Goal: Check status: Check status

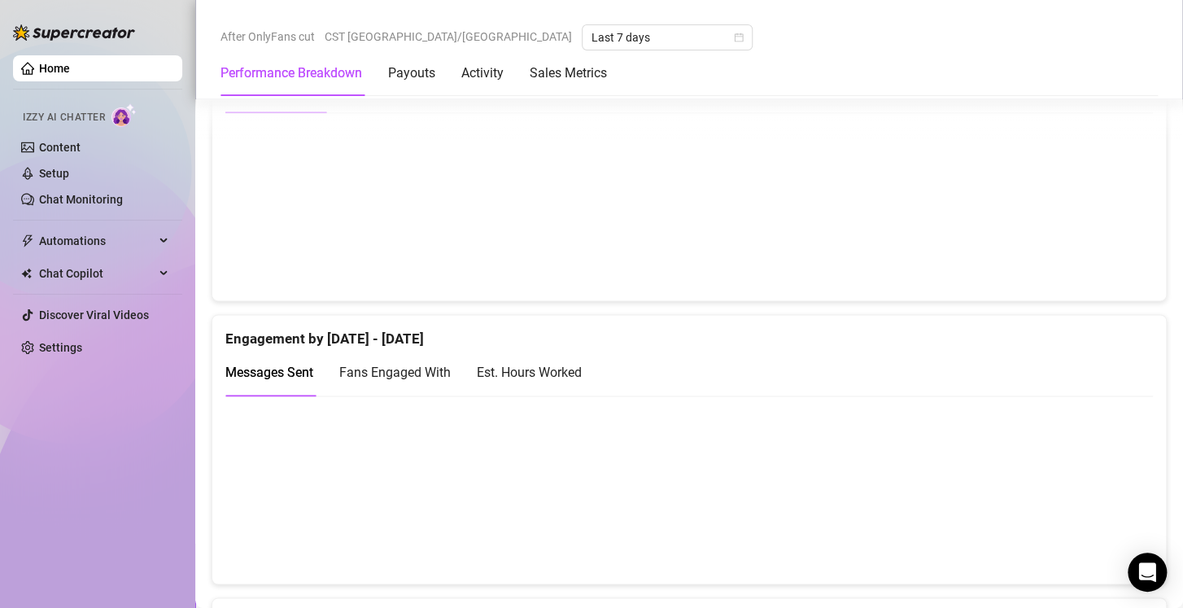
scroll to position [905, 0]
click at [550, 368] on div "Est. Hours Worked" at bounding box center [529, 371] width 105 height 20
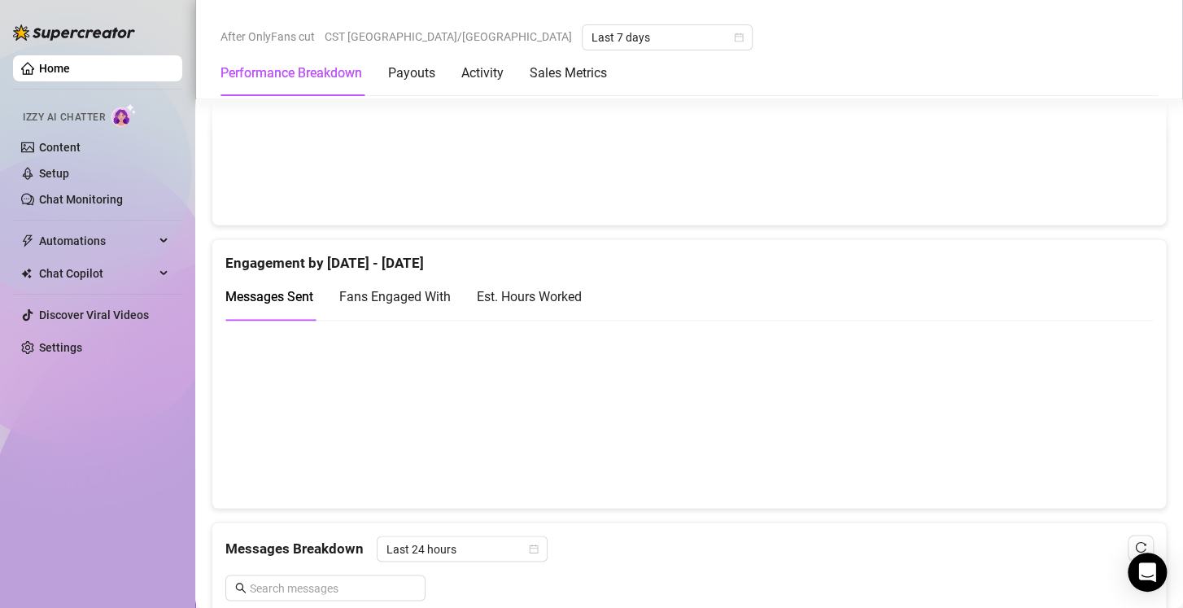
scroll to position [979, 0]
click at [573, 302] on div "Est. Hours Worked" at bounding box center [529, 296] width 105 height 20
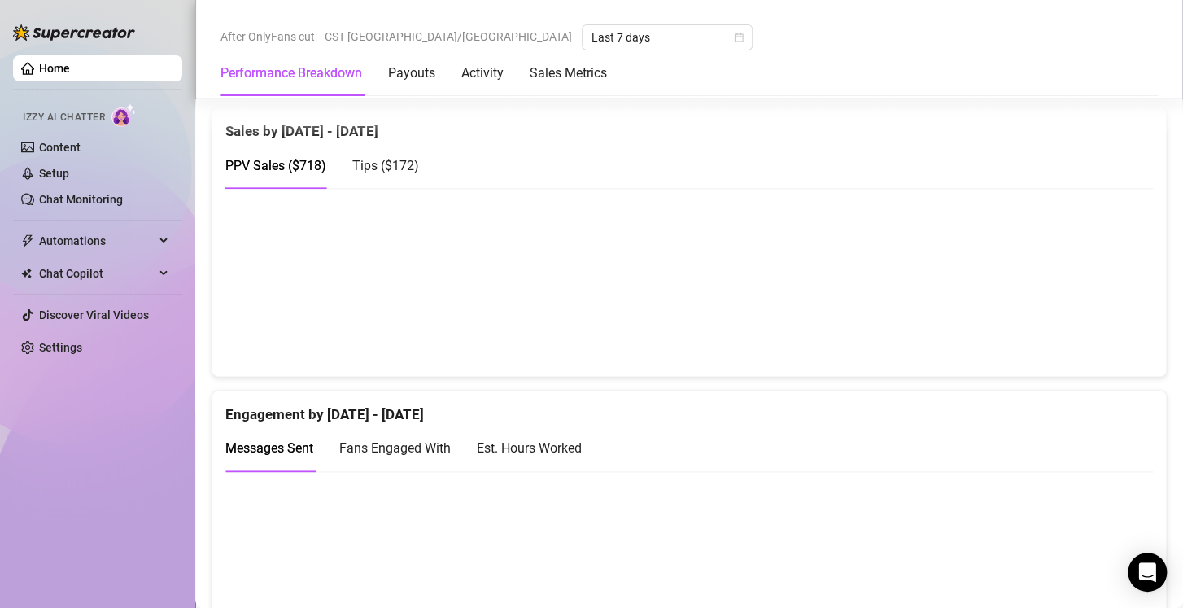
scroll to position [801, 0]
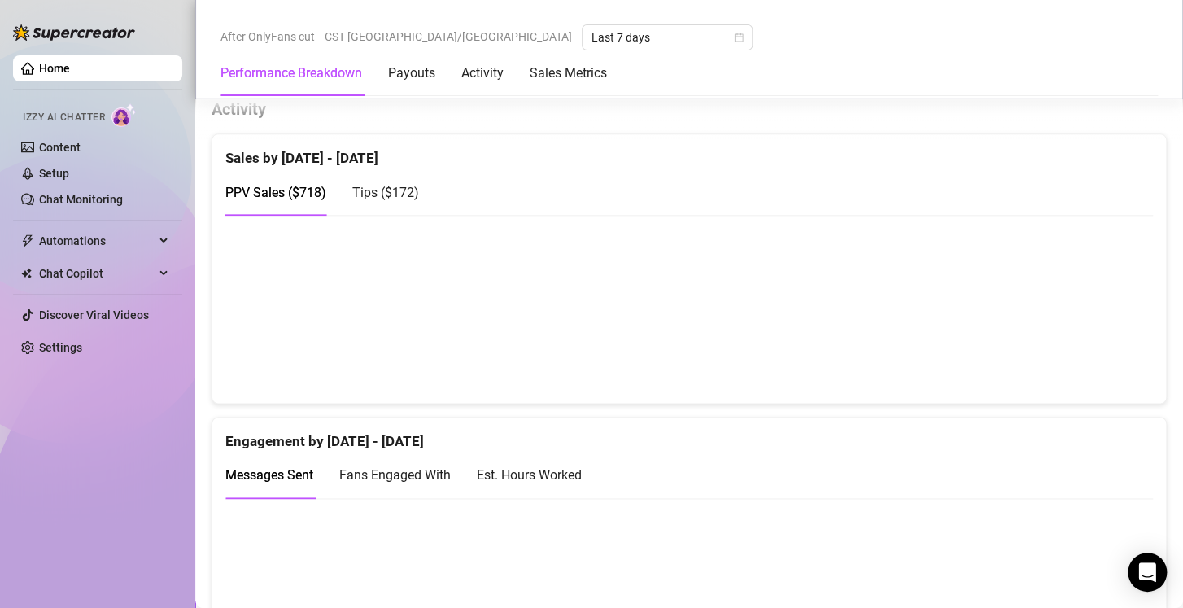
click at [404, 191] on span "Tips ( $172 )" at bounding box center [385, 192] width 67 height 15
click at [307, 191] on span "PPV Sales ( $718 )" at bounding box center [275, 192] width 101 height 15
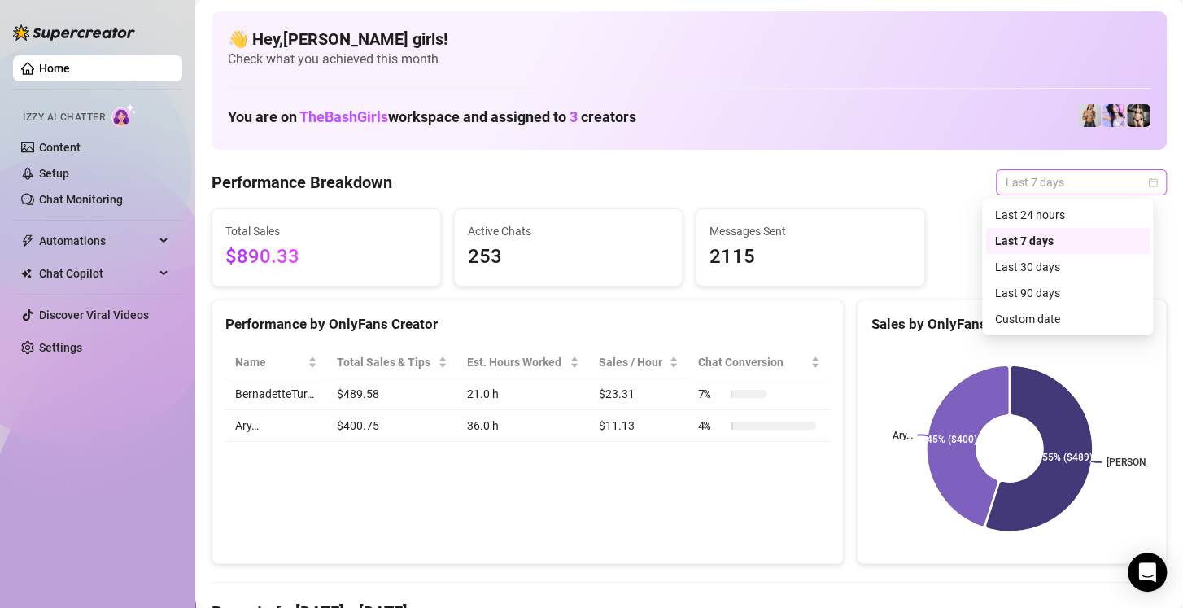
click at [1079, 175] on span "Last 7 days" at bounding box center [1080, 182] width 151 height 24
click at [1031, 273] on div "Last 30 days" at bounding box center [1067, 267] width 145 height 18
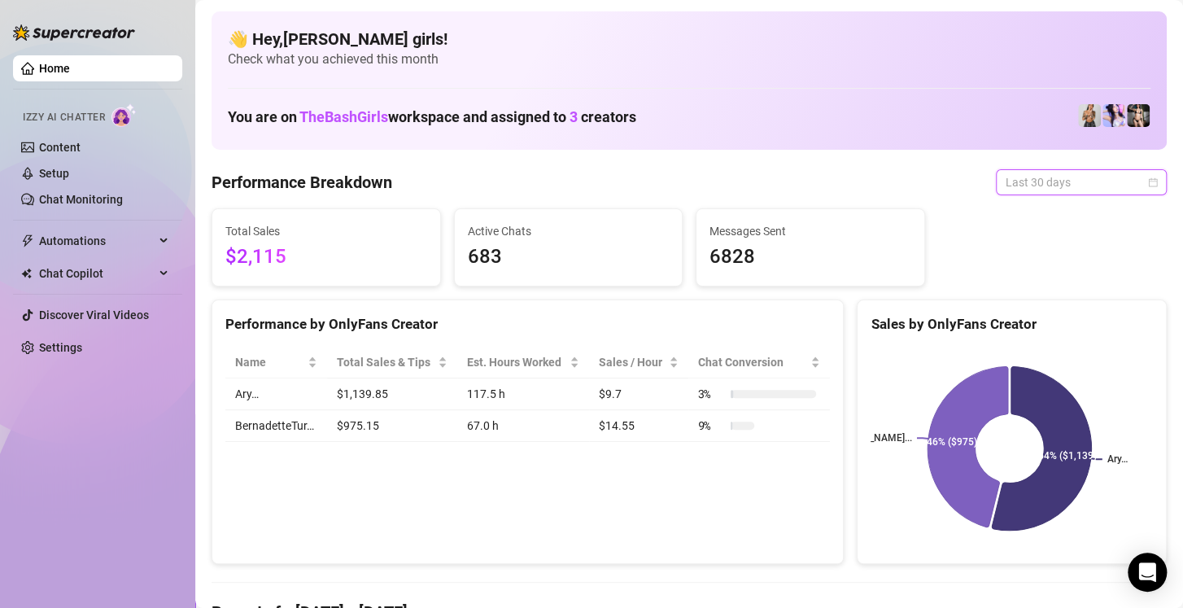
click at [1029, 182] on span "Last 30 days" at bounding box center [1080, 182] width 151 height 24
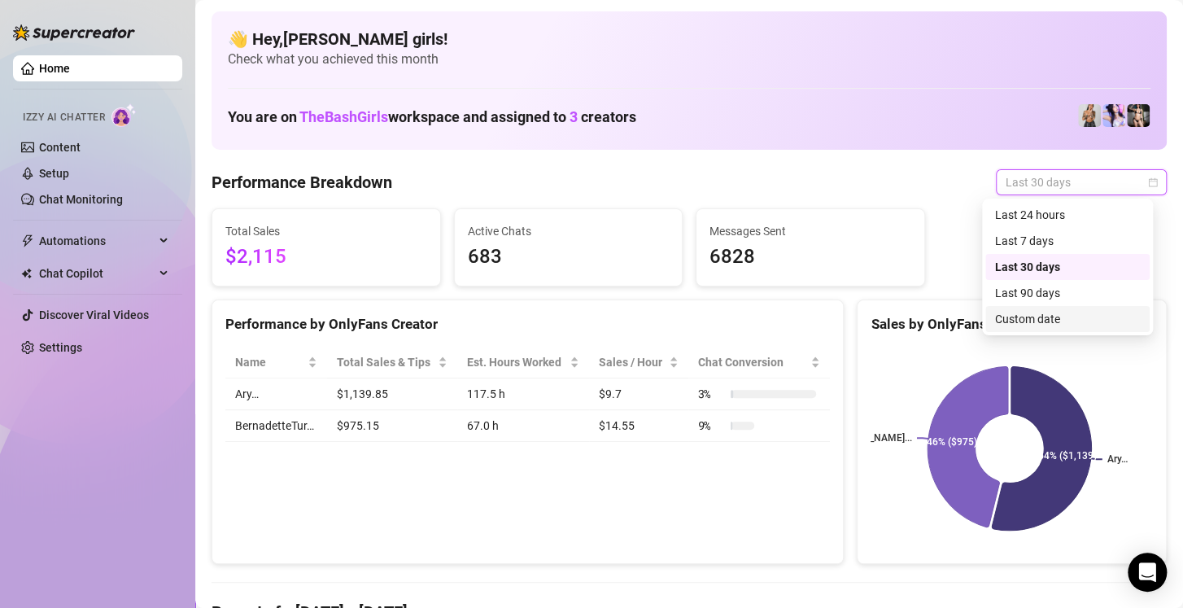
click at [1023, 317] on div "Custom date" at bounding box center [1067, 319] width 145 height 18
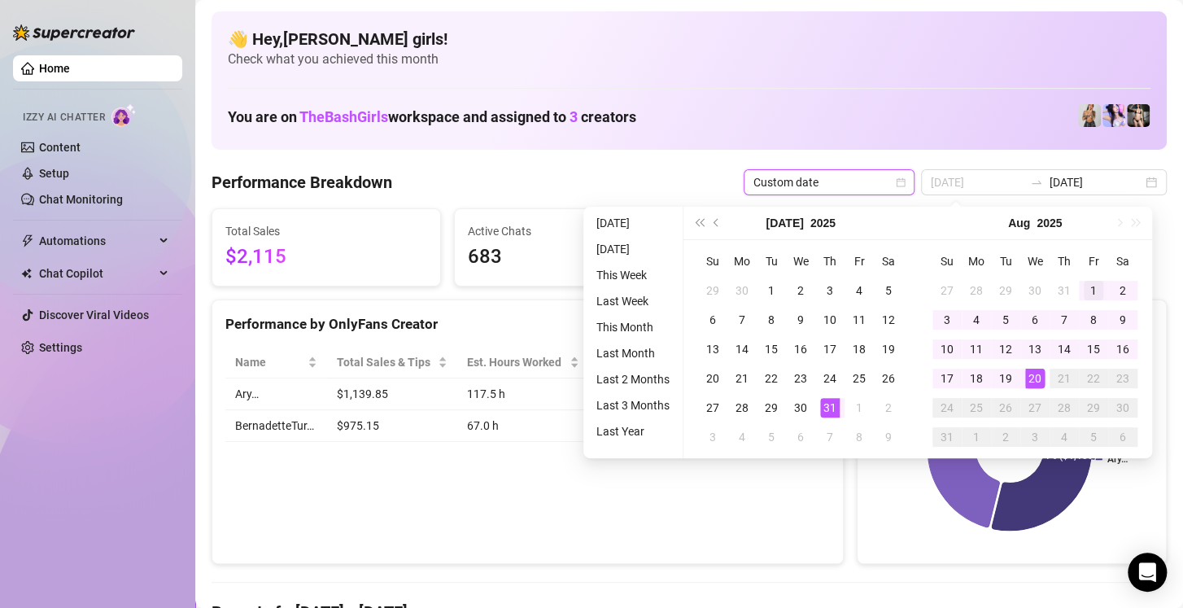
type input "2025-08-01"
click at [1079, 286] on td "1" at bounding box center [1093, 290] width 29 height 29
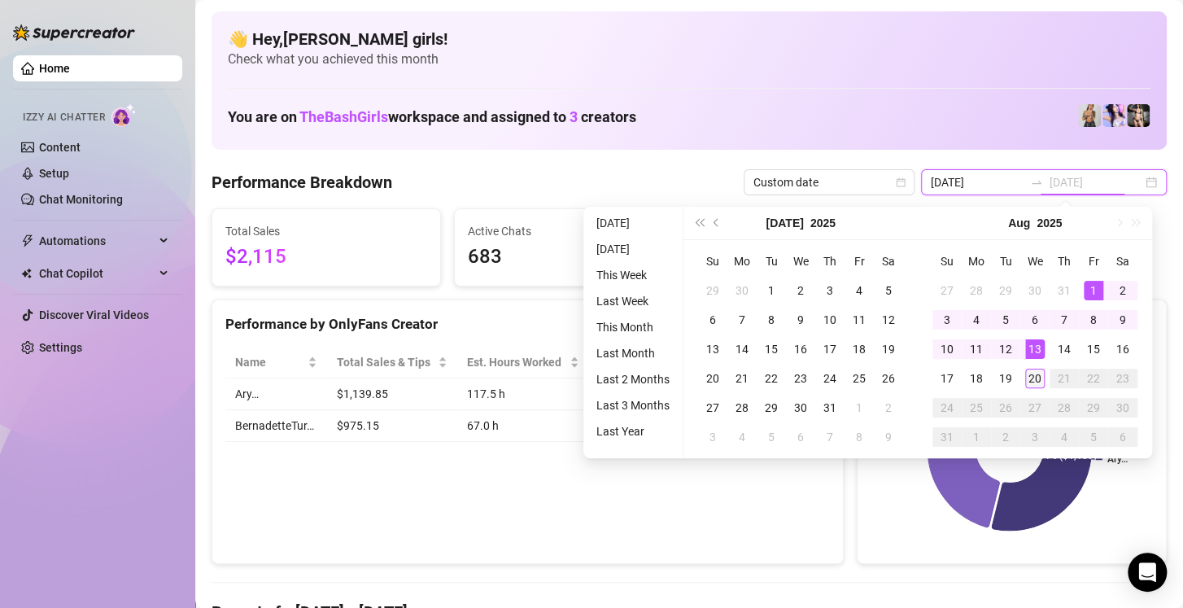
type input "2025-08-20"
click at [1044, 374] on div "20" at bounding box center [1035, 378] width 20 height 20
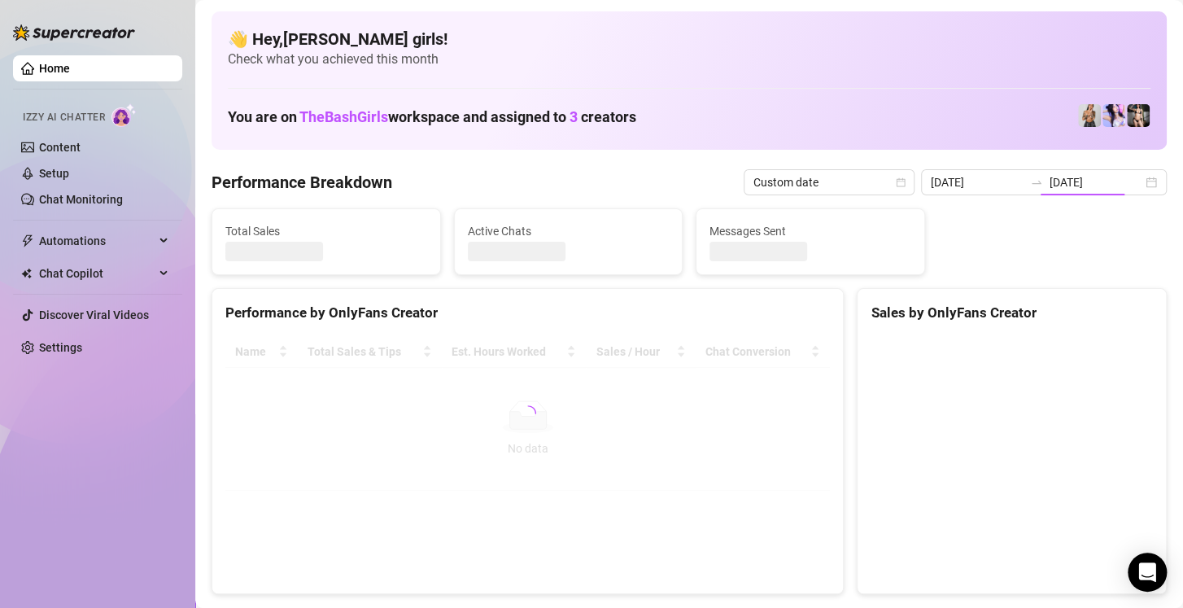
type input "2025-08-01"
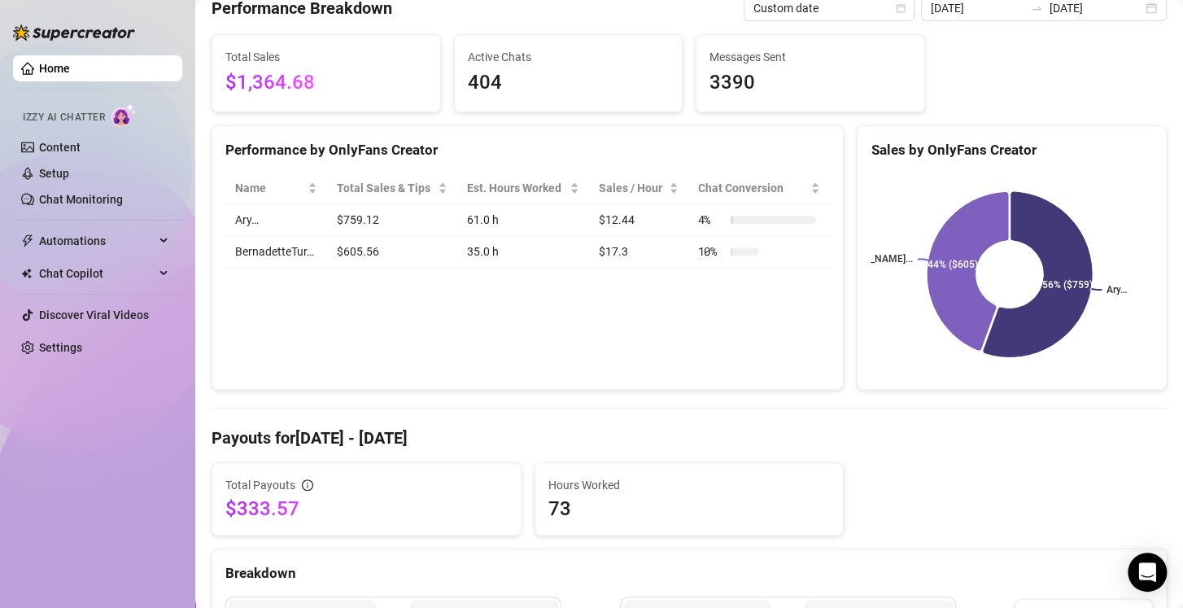
scroll to position [128, 0]
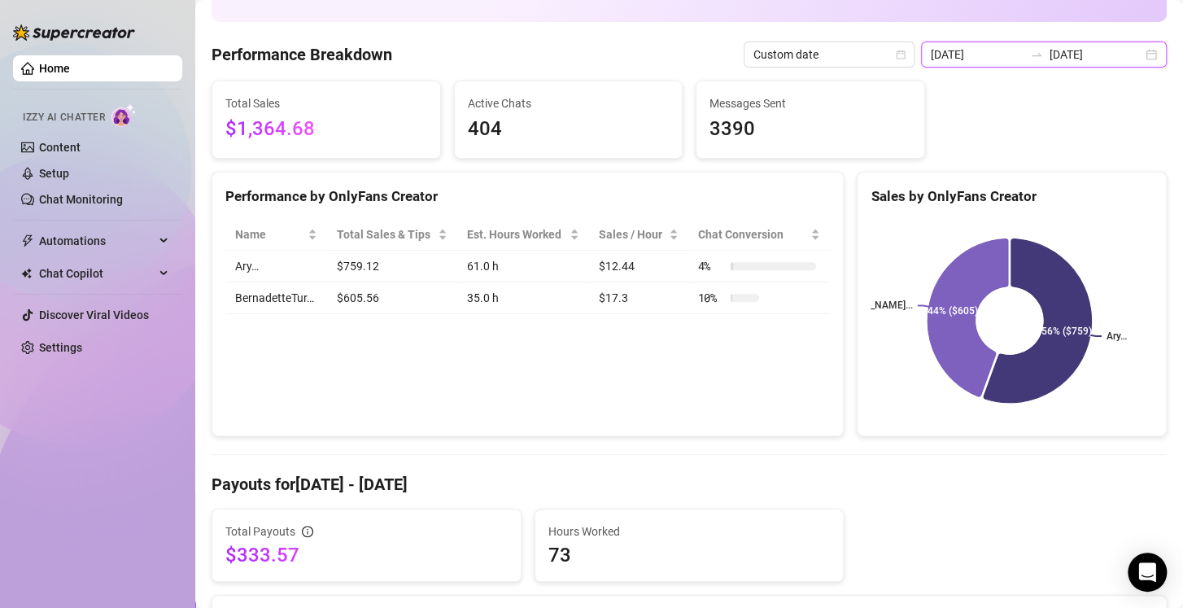
click at [1085, 52] on input "2025-08-20" at bounding box center [1095, 55] width 93 height 18
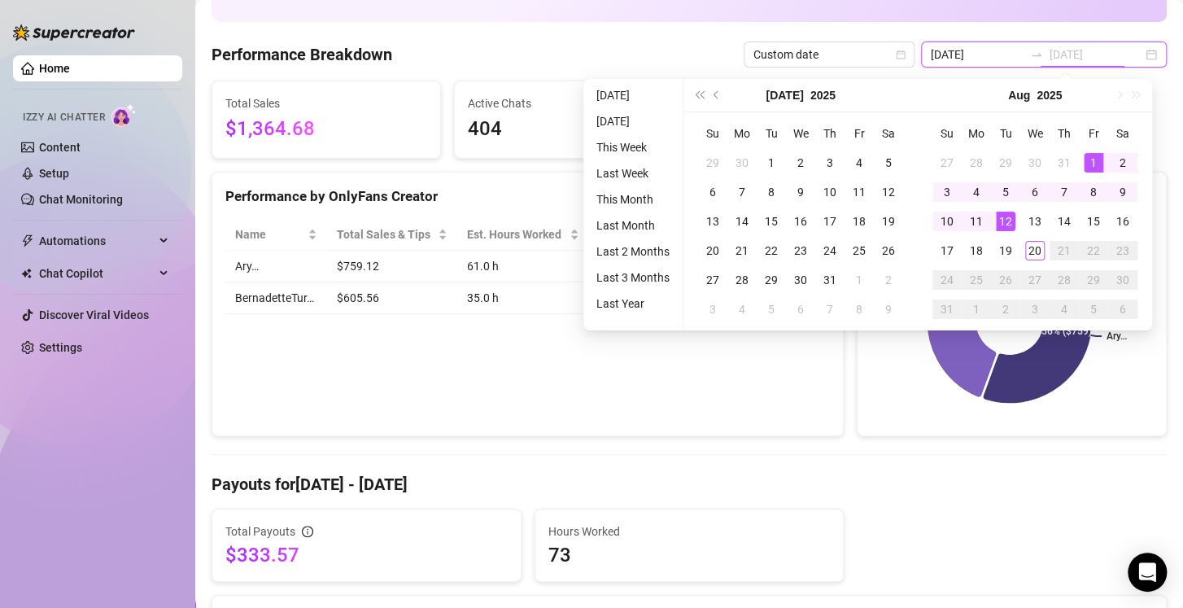
type input "2025-08-20"
click at [790, 62] on span "Custom date" at bounding box center [828, 54] width 151 height 24
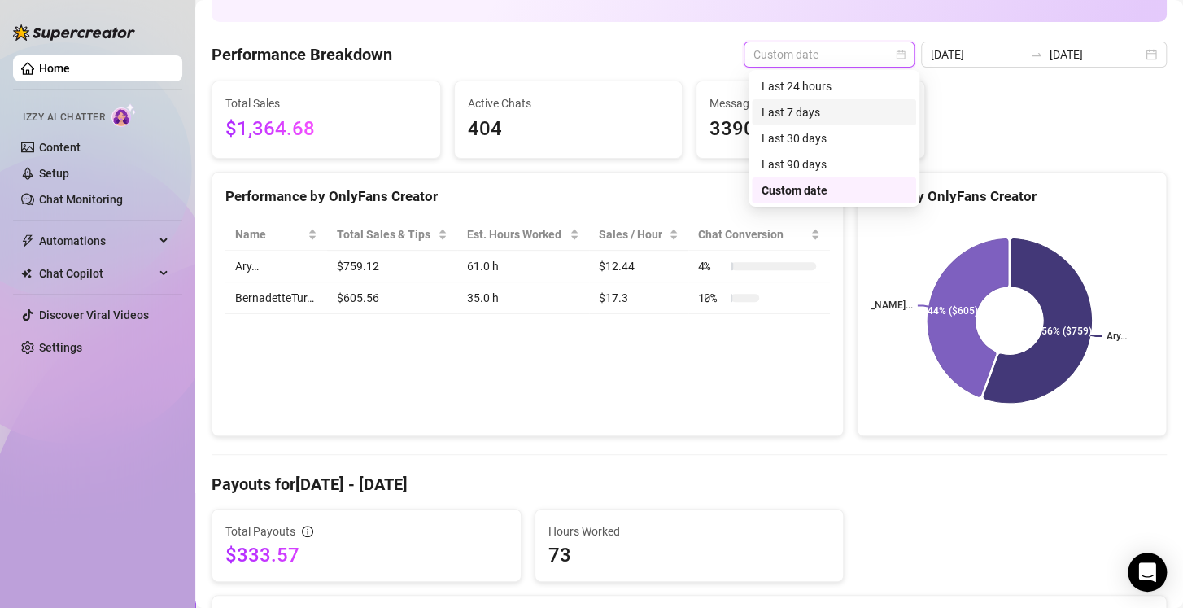
click at [806, 105] on div "Last 7 days" at bounding box center [833, 112] width 145 height 18
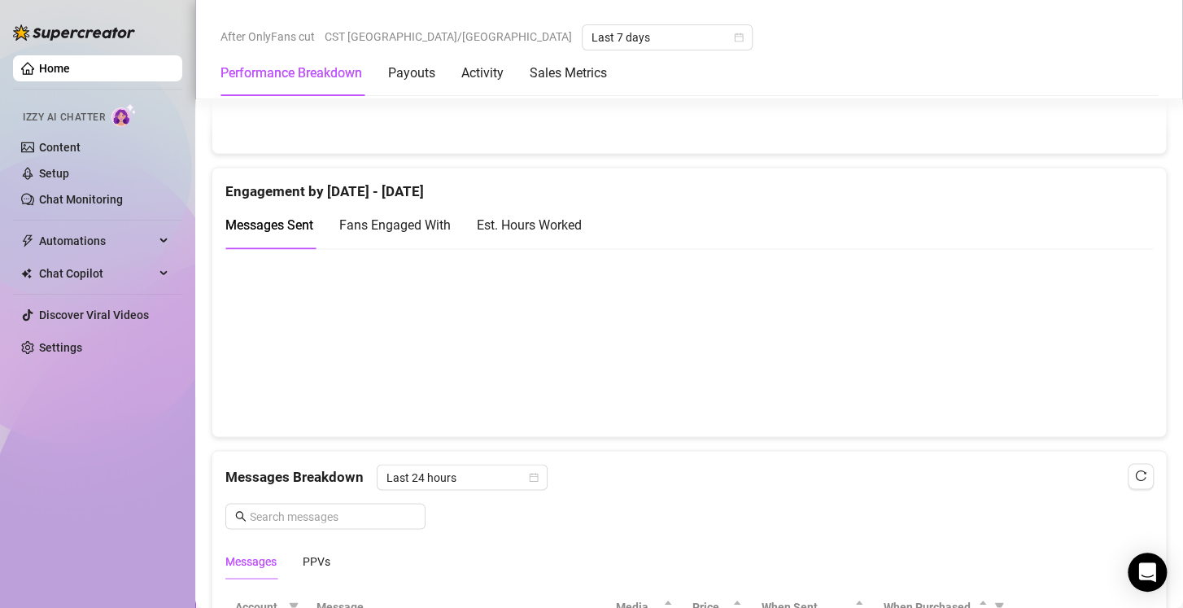
scroll to position [1050, 0]
click at [543, 225] on div "Est. Hours Worked" at bounding box center [529, 226] width 105 height 20
